Goal: Find specific page/section: Find specific page/section

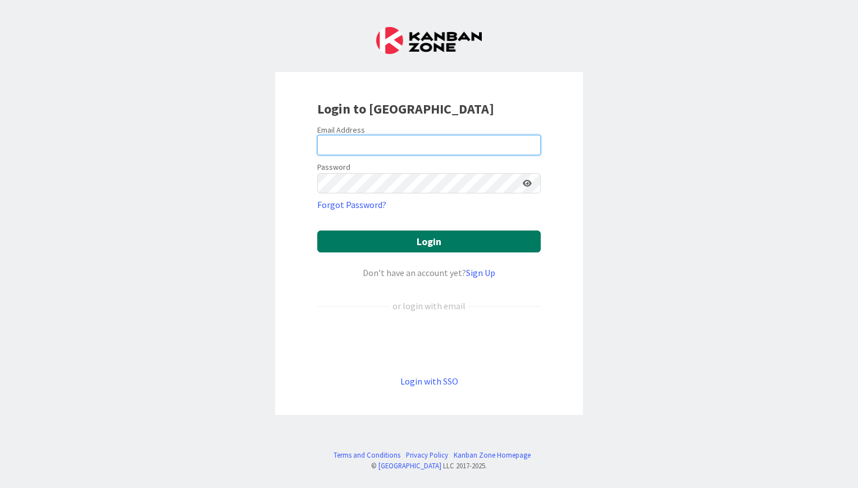
type input "[EMAIL_ADDRESS][DOMAIN_NAME]"
click at [462, 238] on button "Login" at bounding box center [429, 241] width 224 height 22
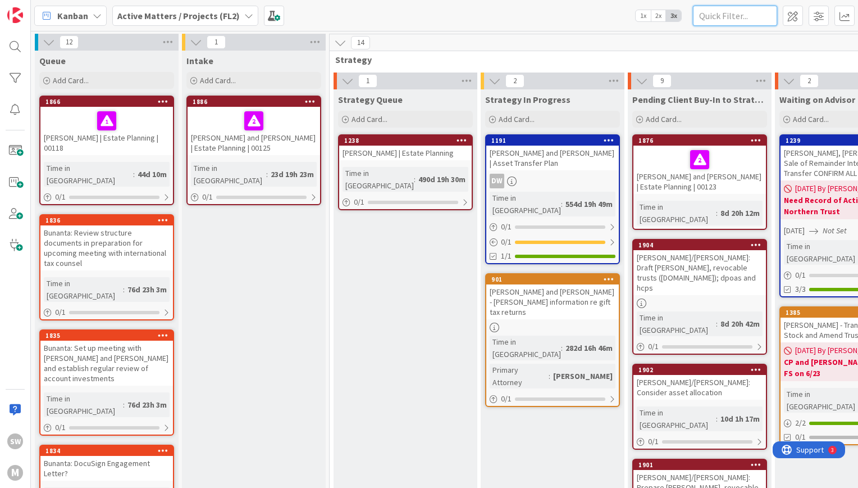
click at [717, 19] on input "text" at bounding box center [735, 16] width 84 height 20
type input "[PERSON_NAME]"
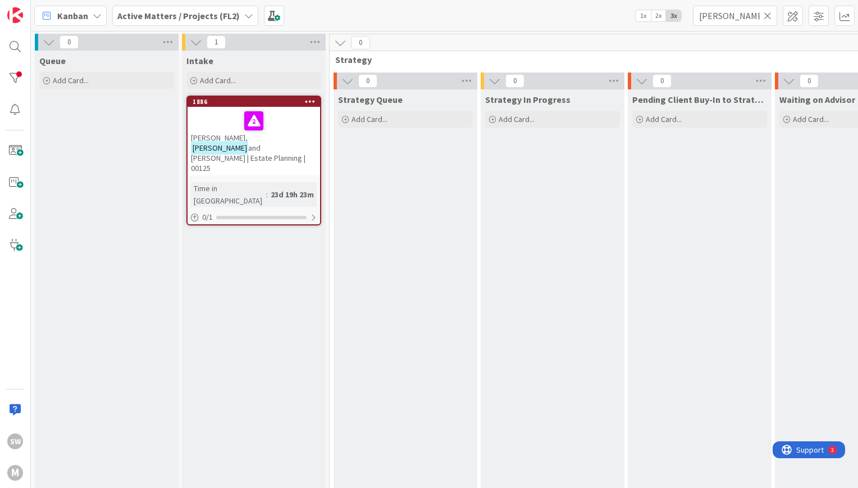
click at [216, 9] on span "Active Matters / Projects (FL2)" at bounding box center [178, 15] width 122 height 13
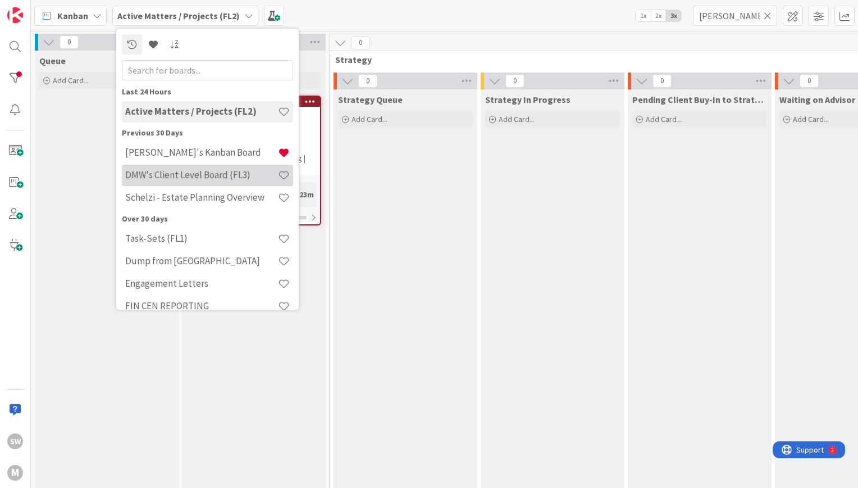
click at [213, 167] on div "DMW's Client Level Board (FL3)" at bounding box center [207, 175] width 171 height 21
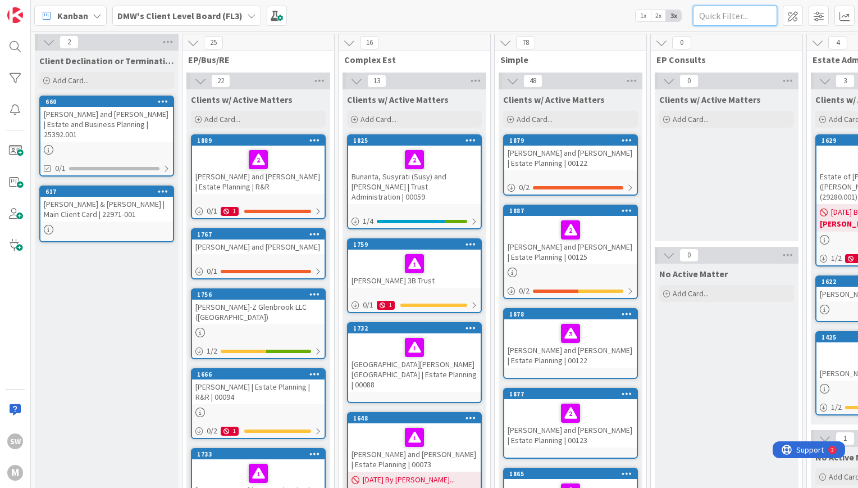
click at [718, 9] on input "text" at bounding box center [735, 16] width 84 height 20
type input "[PERSON_NAME]"
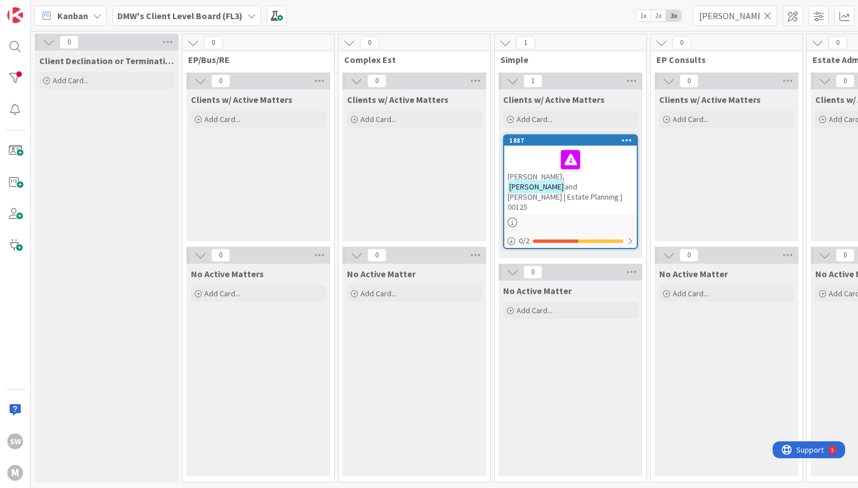
click at [727, 221] on div "Clients w/ Active Matters Add Card..." at bounding box center [727, 165] width 144 height 152
click at [465, 305] on div "No Active Matter Add Card..." at bounding box center [415, 369] width 144 height 212
